Goal: Check status

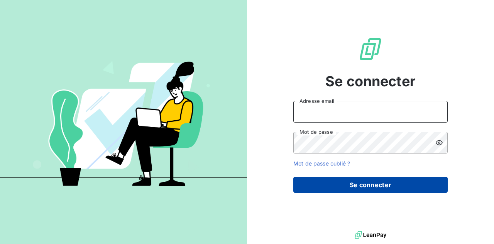
type input "p.le-coz@ifis.fr"
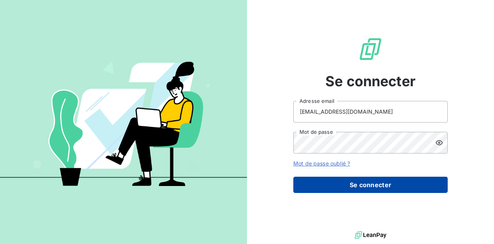
click at [352, 184] on button "Se connecter" at bounding box center [370, 184] width 154 height 16
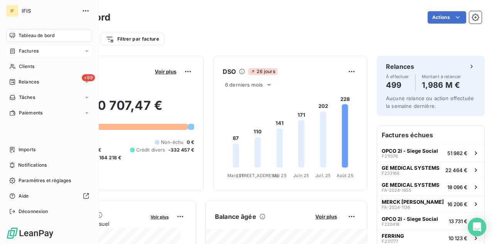
click at [30, 53] on span "Factures" at bounding box center [29, 50] width 20 height 7
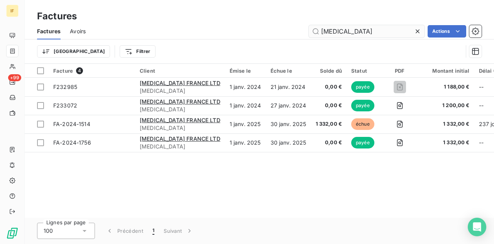
click at [337, 30] on input "[MEDICAL_DATA]" at bounding box center [367, 31] width 116 height 12
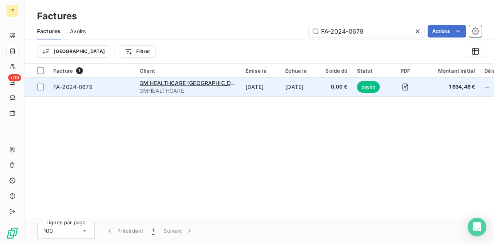
type input "FA-2024-0679"
click at [79, 87] on span "FA-2024-0679" at bounding box center [72, 86] width 39 height 7
